Goal: Information Seeking & Learning: Learn about a topic

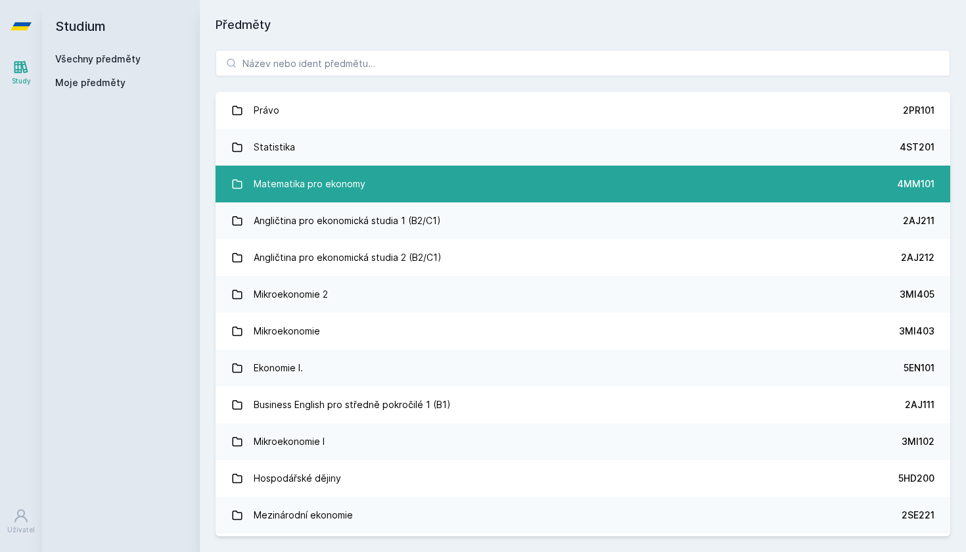
click at [332, 189] on div "Matematika pro ekonomy" at bounding box center [310, 184] width 112 height 26
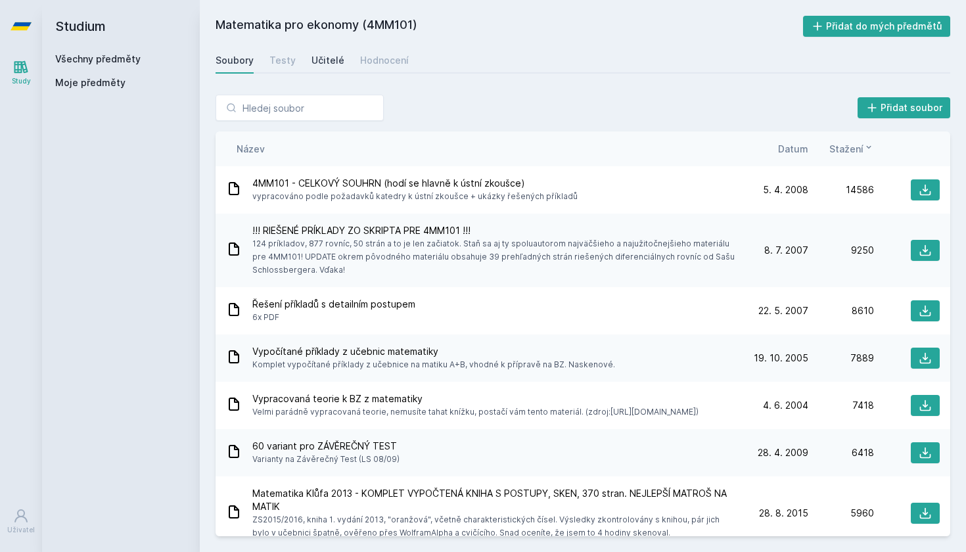
click at [330, 60] on div "Učitelé" at bounding box center [327, 60] width 33 height 13
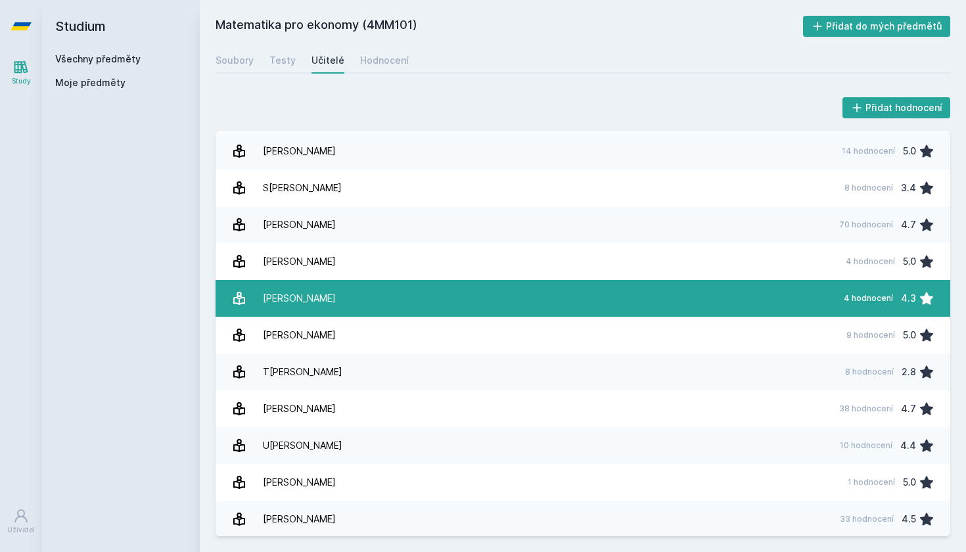
scroll to position [1042, 0]
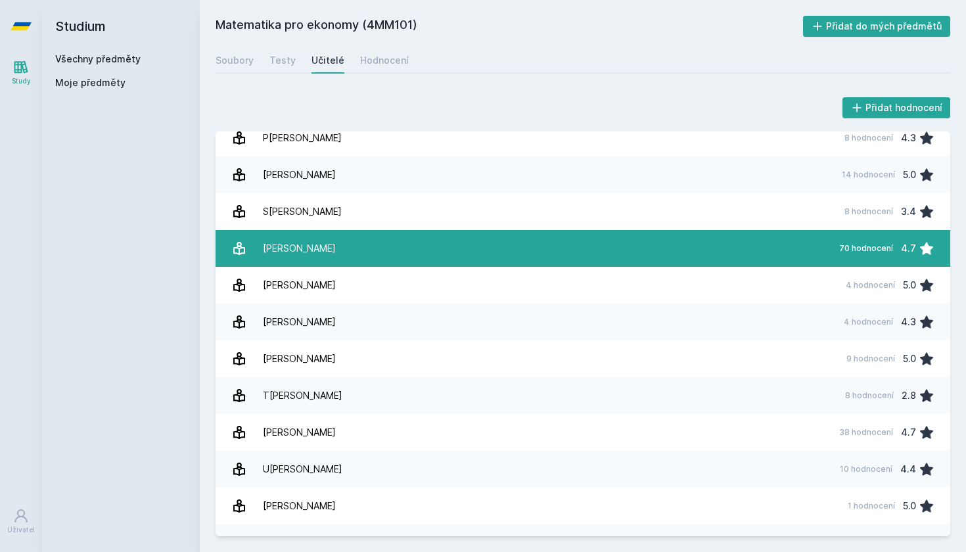
click at [290, 250] on div "[PERSON_NAME]" at bounding box center [299, 248] width 73 height 26
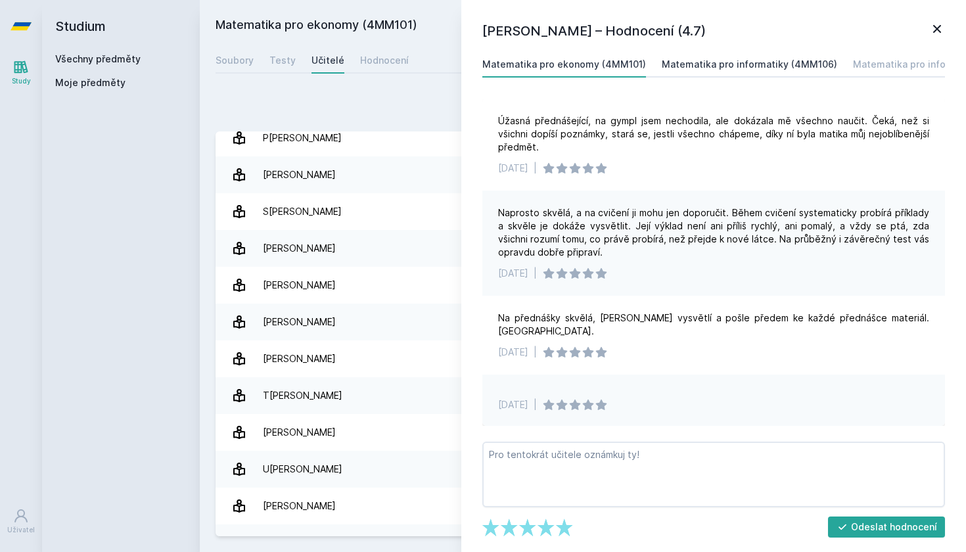
click at [734, 61] on div "Matematika pro informatiky (4MM106)" at bounding box center [749, 64] width 175 height 13
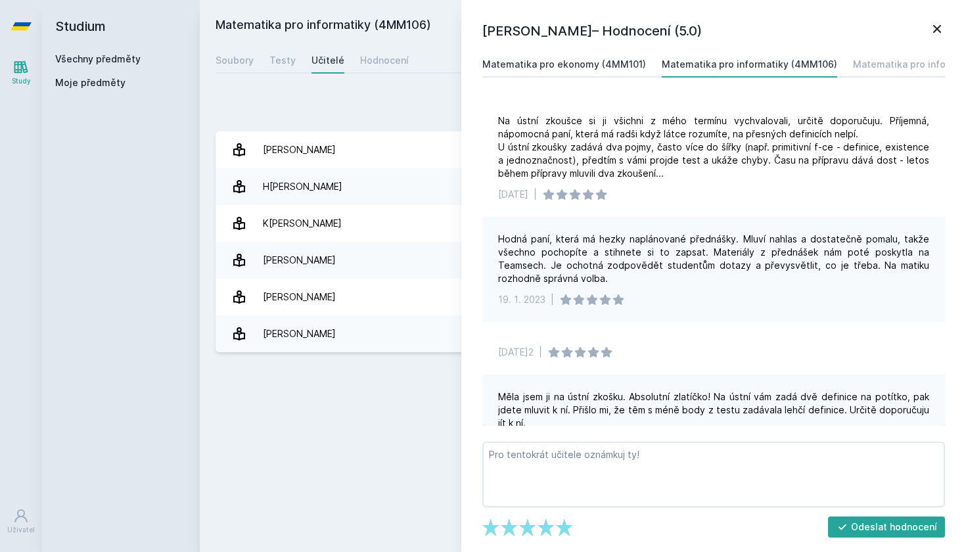
click at [570, 54] on link "Matematika pro ekonomy (4MM101)" at bounding box center [564, 64] width 164 height 26
